Goal: Task Accomplishment & Management: Manage account settings

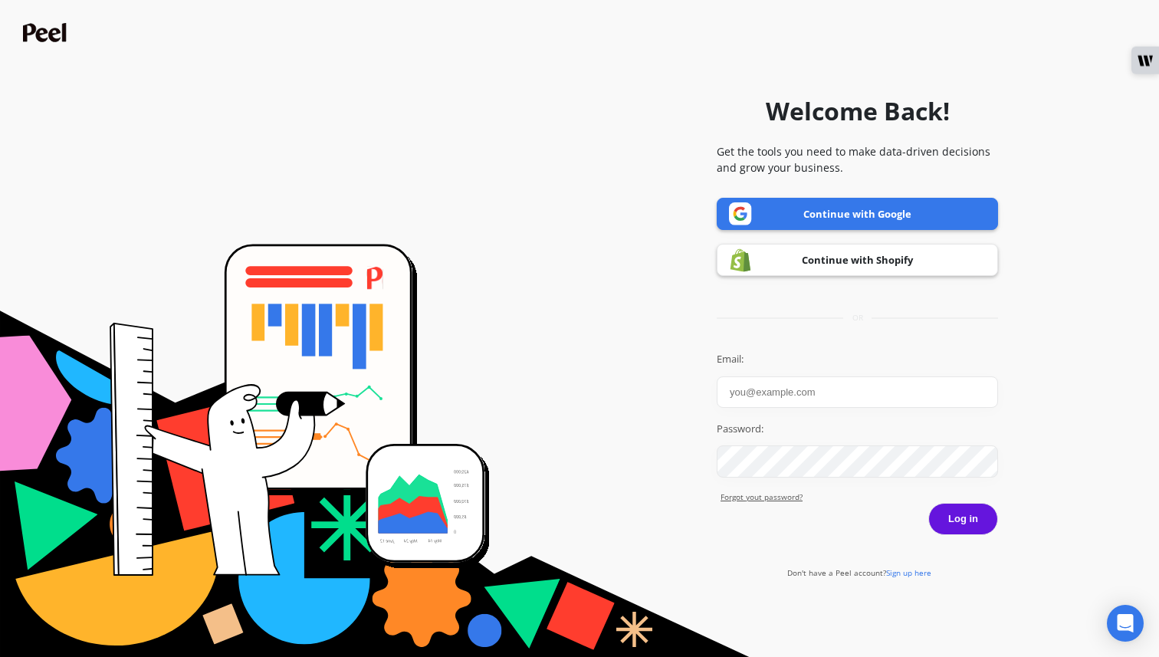
click at [779, 495] on link "Forgot yout password?" at bounding box center [858, 496] width 277 height 11
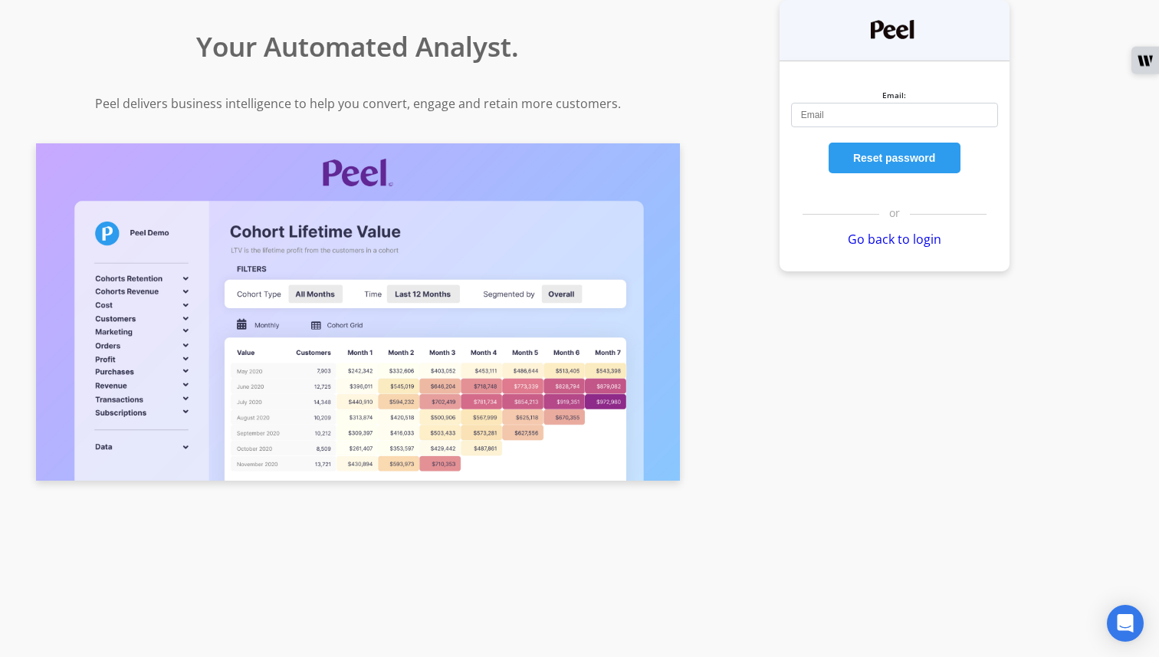
click at [870, 119] on input "Email:" at bounding box center [894, 115] width 207 height 25
type input "homero.chitika@goessor.com"
click at [917, 162] on button "Reset password" at bounding box center [894, 158] width 132 height 31
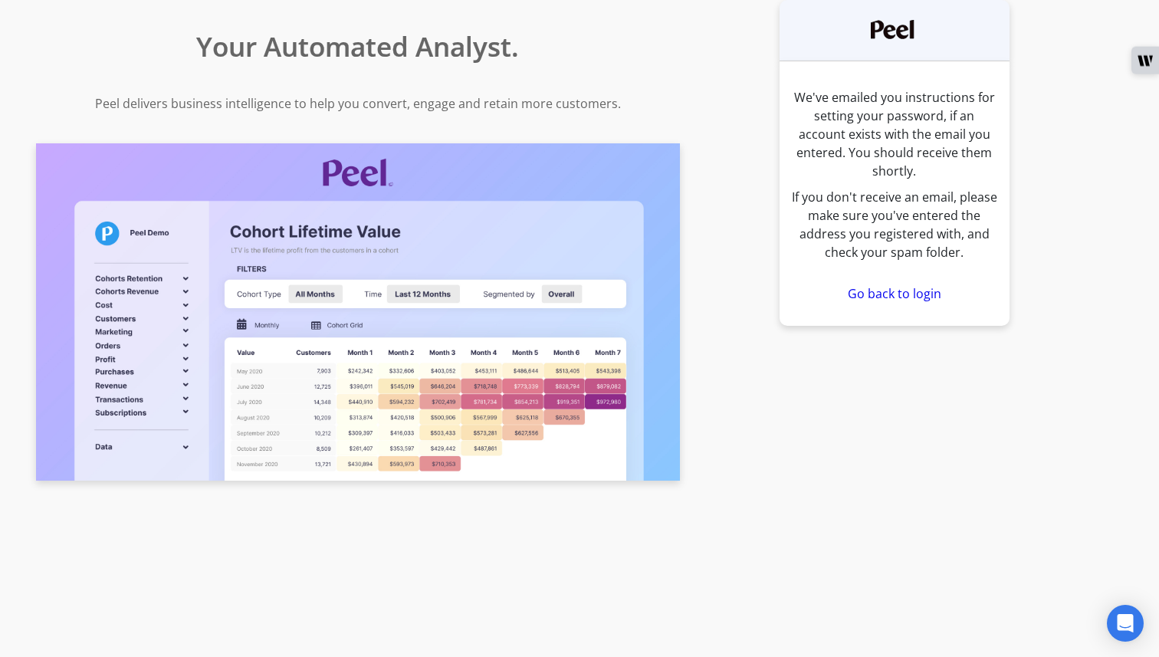
click at [903, 289] on div "Go back to login" at bounding box center [894, 294] width 230 height 34
click at [902, 285] on link "Go back to login" at bounding box center [894, 293] width 93 height 17
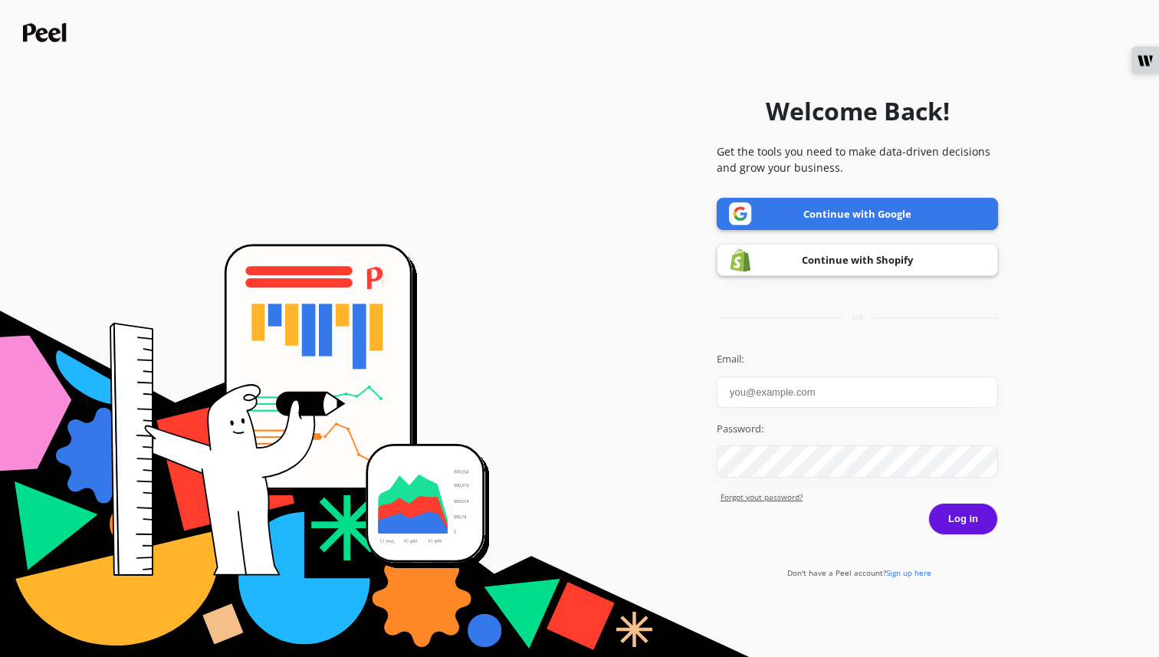
click at [882, 206] on link "Continue with Google" at bounding box center [856, 214] width 281 height 32
click at [814, 211] on link "Continue with Google" at bounding box center [856, 214] width 281 height 32
